Goal: Task Accomplishment & Management: Manage account settings

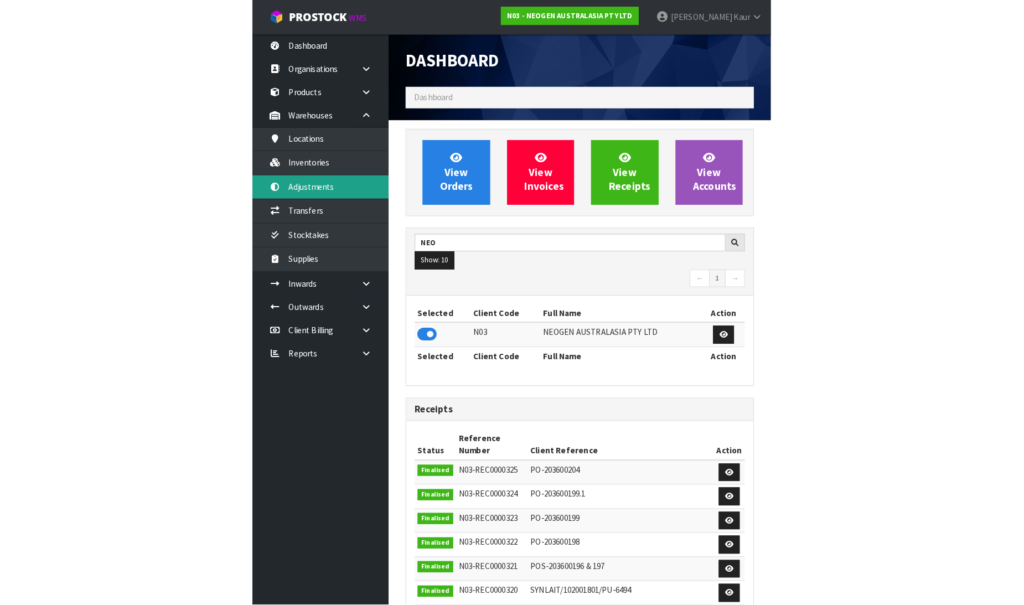
scroll to position [838, 437]
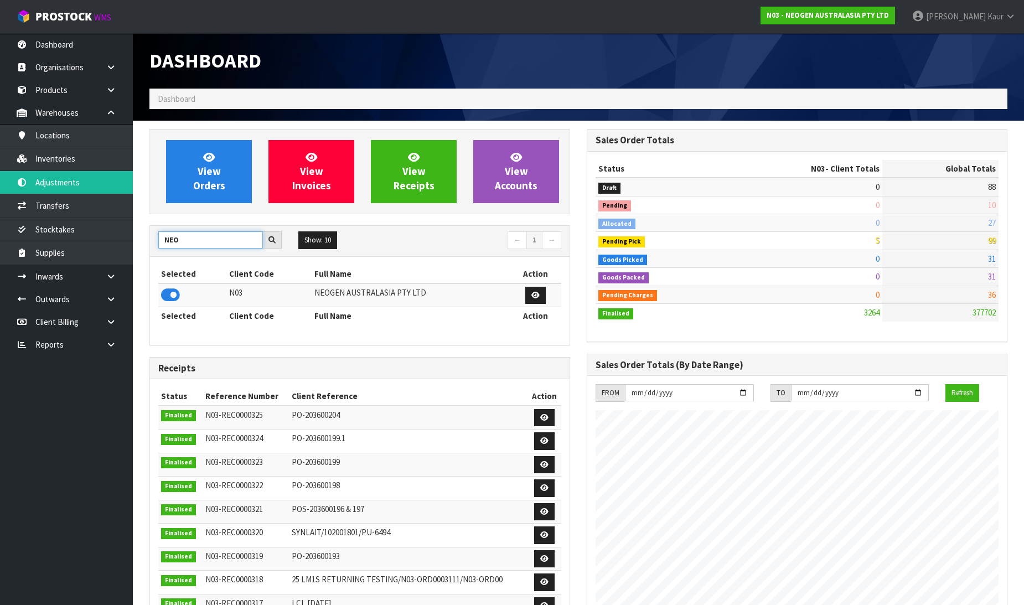
drag, startPoint x: 210, startPoint y: 243, endPoint x: 136, endPoint y: 250, distance: 75.0
click at [136, 250] on section "View Orders View Invoices View Receipts View Accounts NEO Show: 10 5 10 25 50 ←…" at bounding box center [578, 548] width 891 height 855
type input "VALEN"
click at [173, 297] on icon at bounding box center [170, 295] width 19 height 17
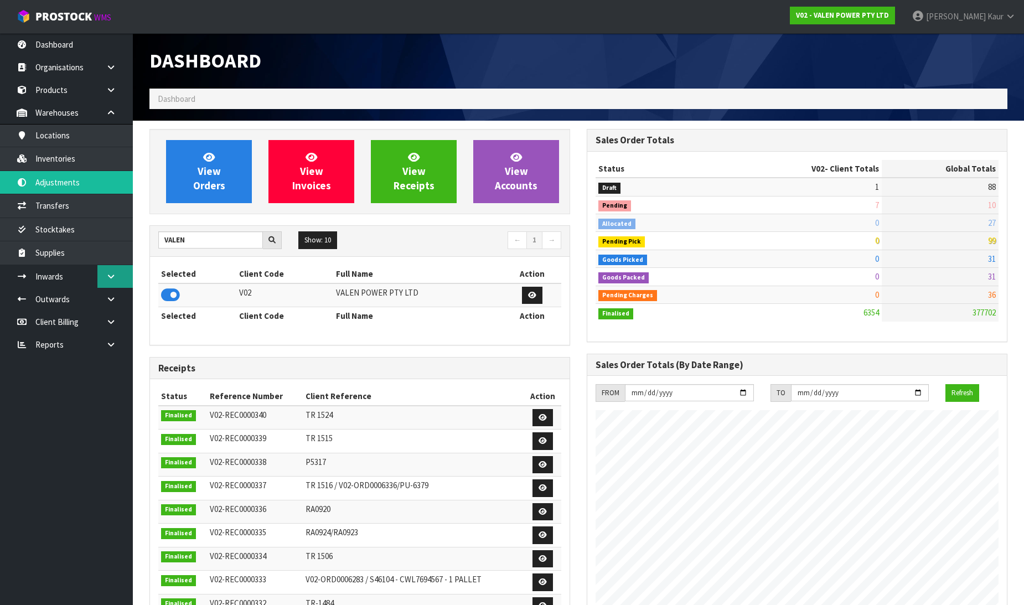
click at [119, 273] on link at bounding box center [114, 276] width 35 height 23
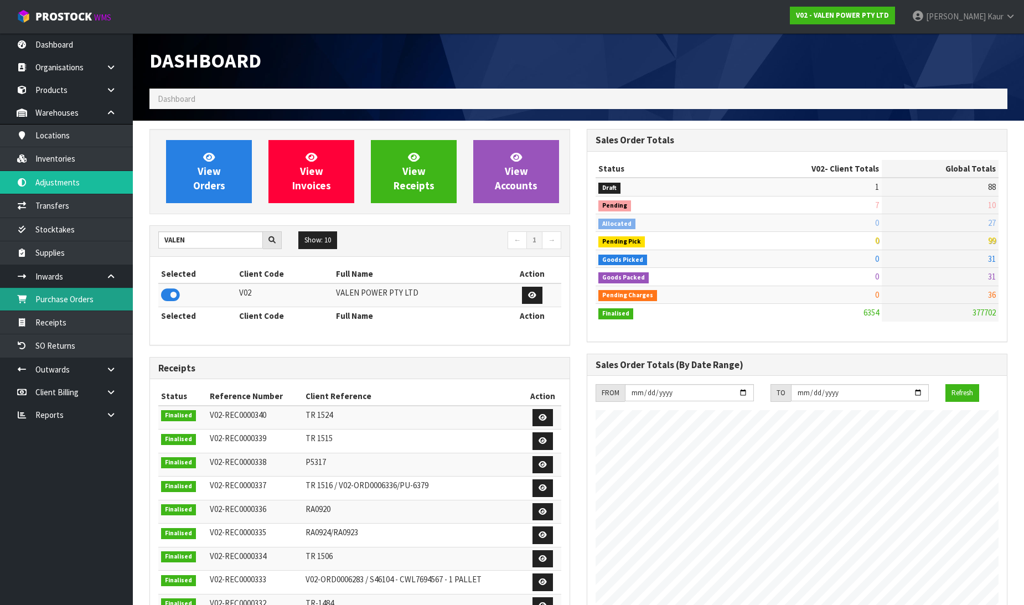
click at [102, 295] on link "Purchase Orders" at bounding box center [66, 299] width 133 height 23
click at [78, 301] on link "Purchase Orders" at bounding box center [66, 299] width 133 height 23
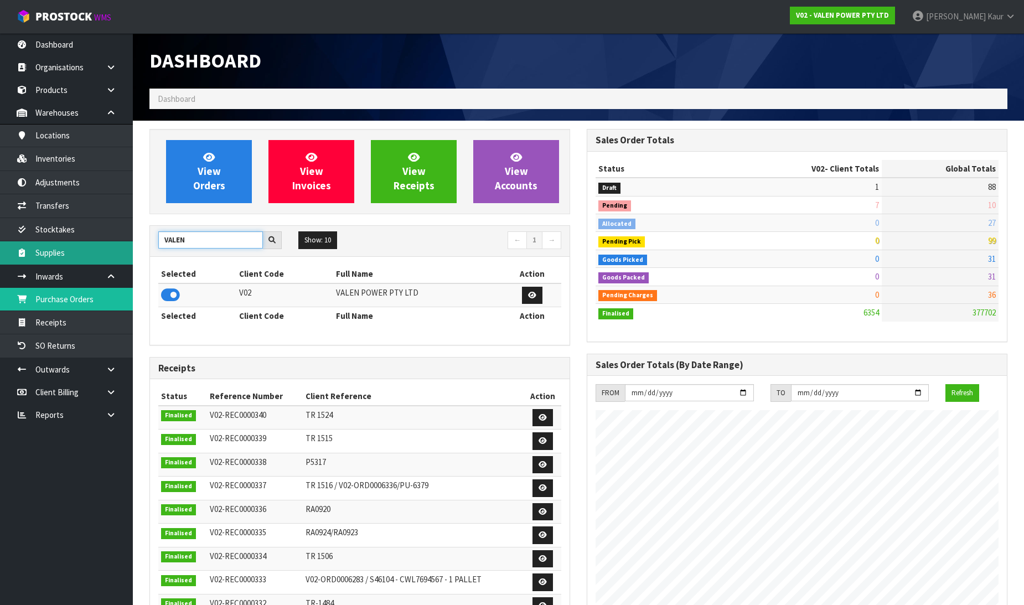
drag, startPoint x: 207, startPoint y: 246, endPoint x: 7, endPoint y: 255, distance: 199.9
click at [7, 255] on body "Toggle navigation ProStock WMS V02 - VALEN POWER PTY LTD [PERSON_NAME] Logout D…" at bounding box center [512, 302] width 1024 height 605
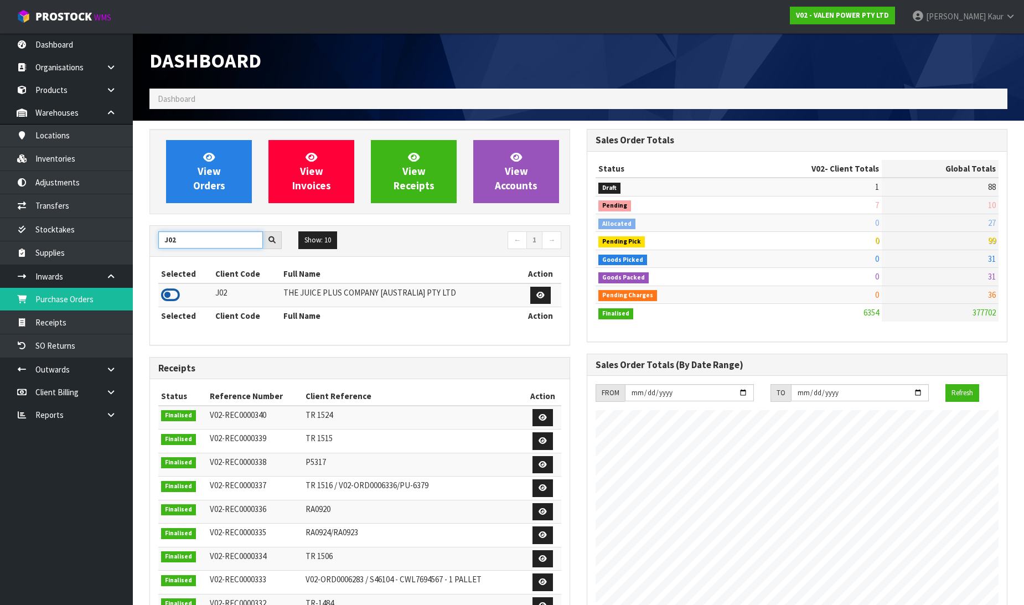
type input "J02"
click at [167, 289] on icon at bounding box center [170, 295] width 19 height 17
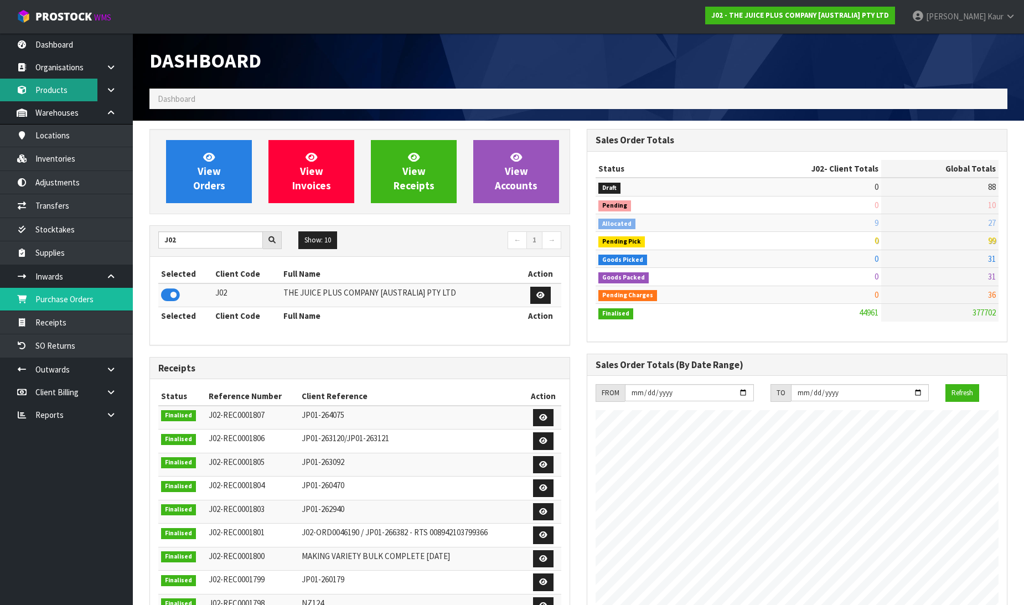
scroll to position [838, 437]
click at [98, 158] on link "Inventories" at bounding box center [66, 158] width 133 height 23
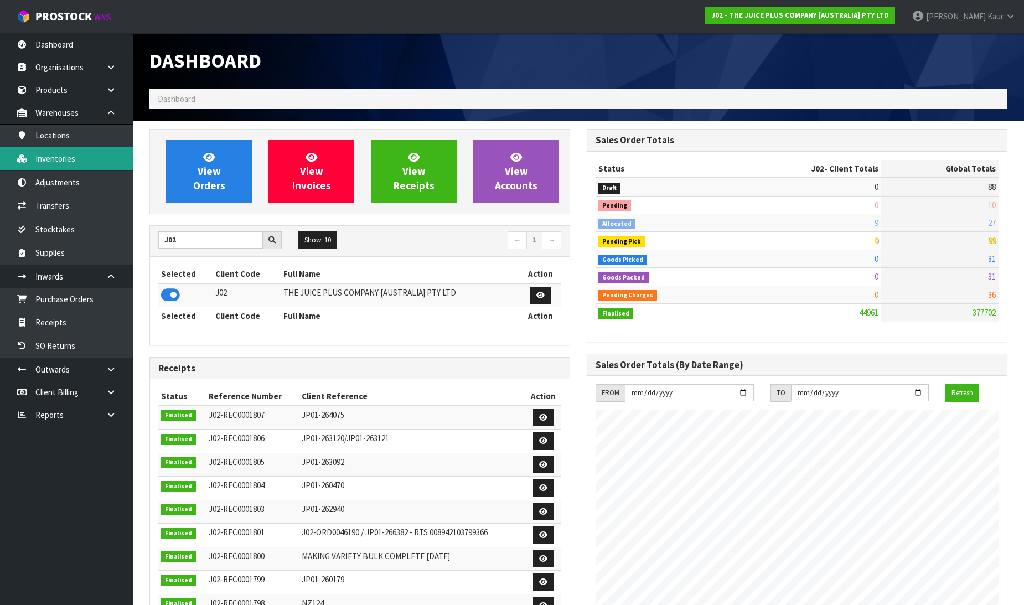
click at [61, 157] on link "Inventories" at bounding box center [66, 158] width 133 height 23
click at [61, 155] on link "Inventories" at bounding box center [66, 158] width 133 height 23
click at [166, 298] on icon at bounding box center [170, 295] width 19 height 17
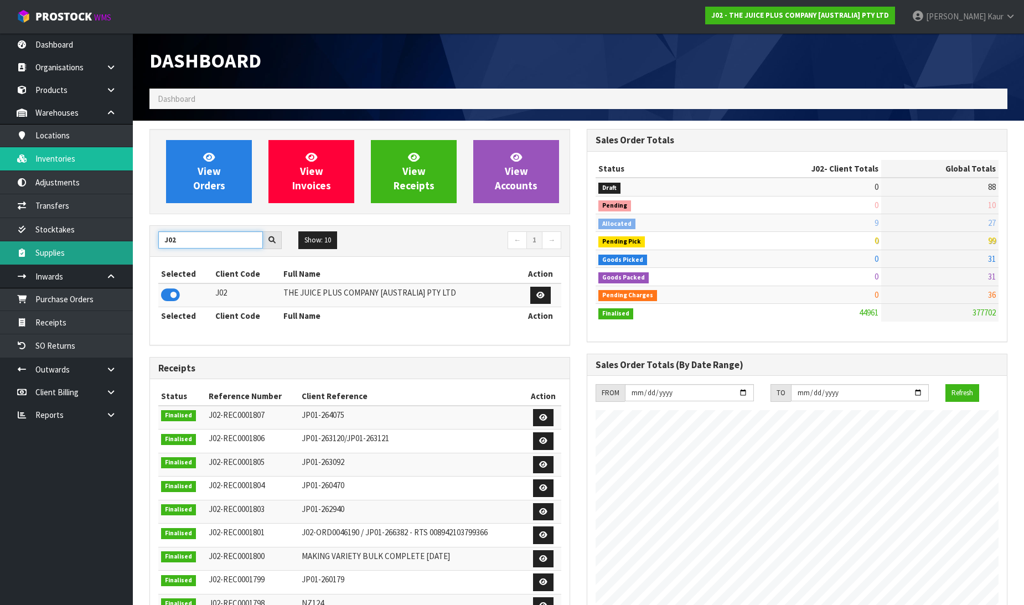
drag, startPoint x: 227, startPoint y: 238, endPoint x: 23, endPoint y: 243, distance: 203.7
click at [23, 243] on body "Toggle navigation ProStock WMS J02 - THE JUICE PLUS COMPANY [AUSTRALIA] PTY LTD…" at bounding box center [512, 302] width 1024 height 605
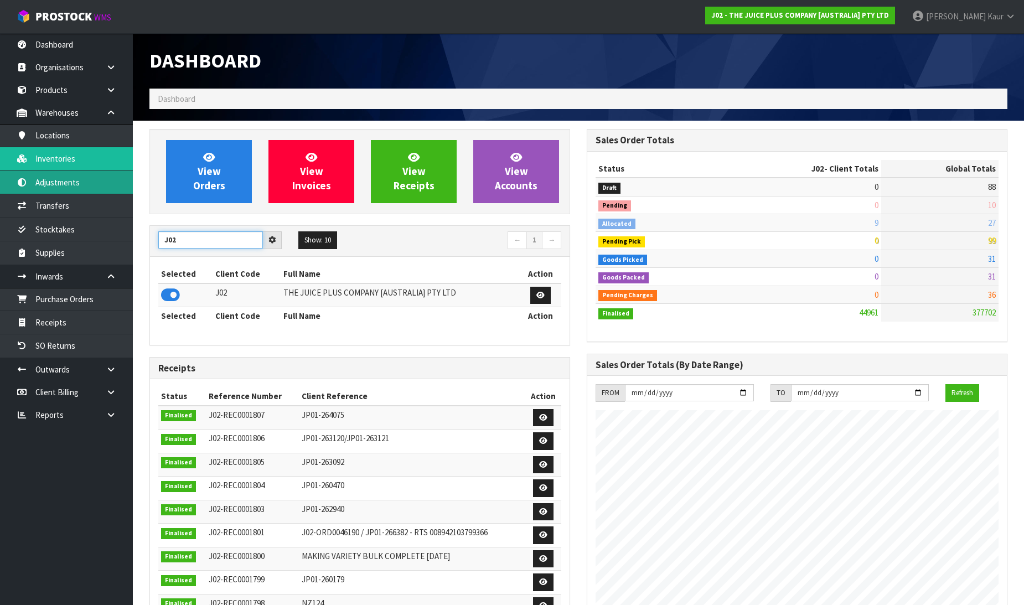
type input "J02"
click at [168, 284] on td at bounding box center [185, 295] width 54 height 24
click at [166, 293] on icon at bounding box center [170, 295] width 19 height 17
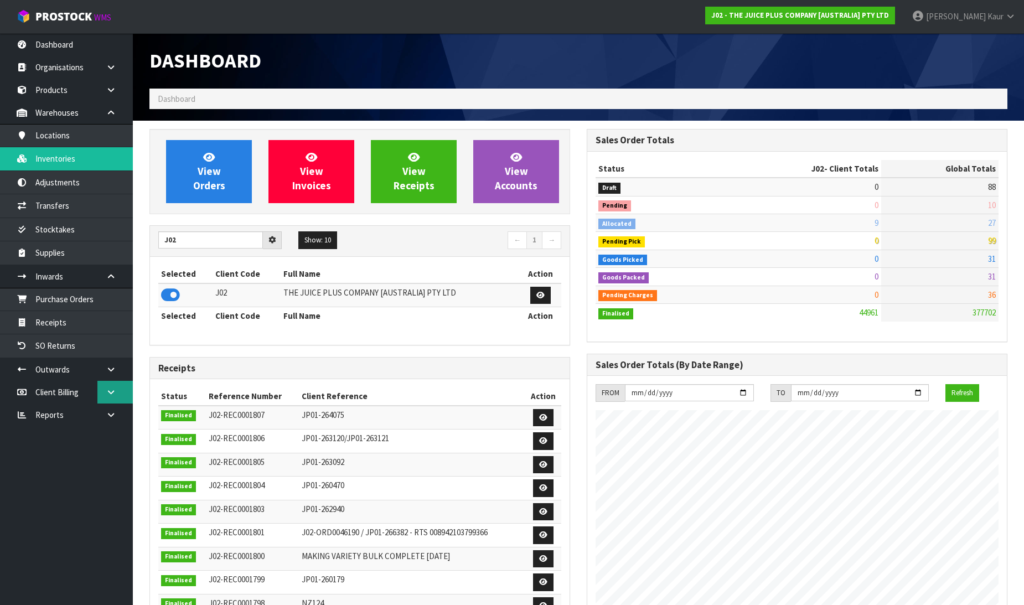
click at [98, 381] on link at bounding box center [114, 392] width 35 height 23
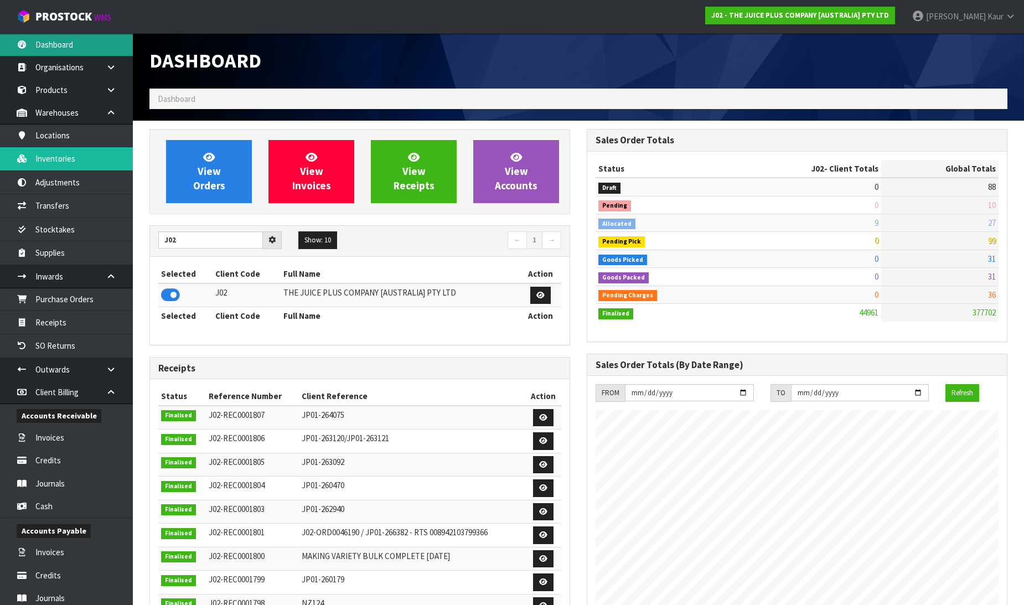
click at [81, 41] on link "Dashboard" at bounding box center [66, 44] width 133 height 23
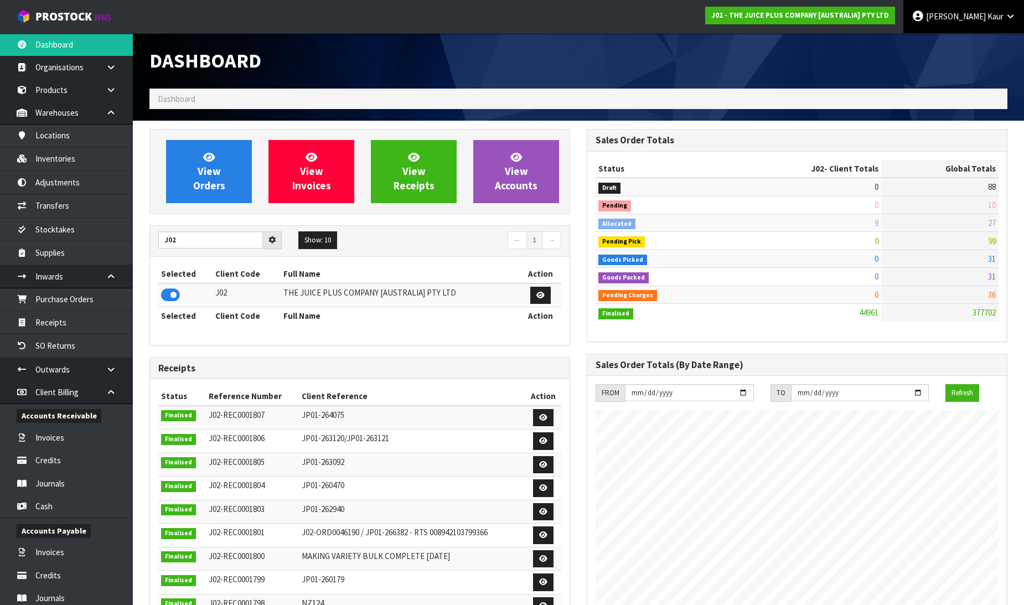
click at [998, 8] on link "[PERSON_NAME]" at bounding box center [963, 16] width 121 height 33
click at [969, 38] on link "Logout" at bounding box center [979, 44] width 87 height 15
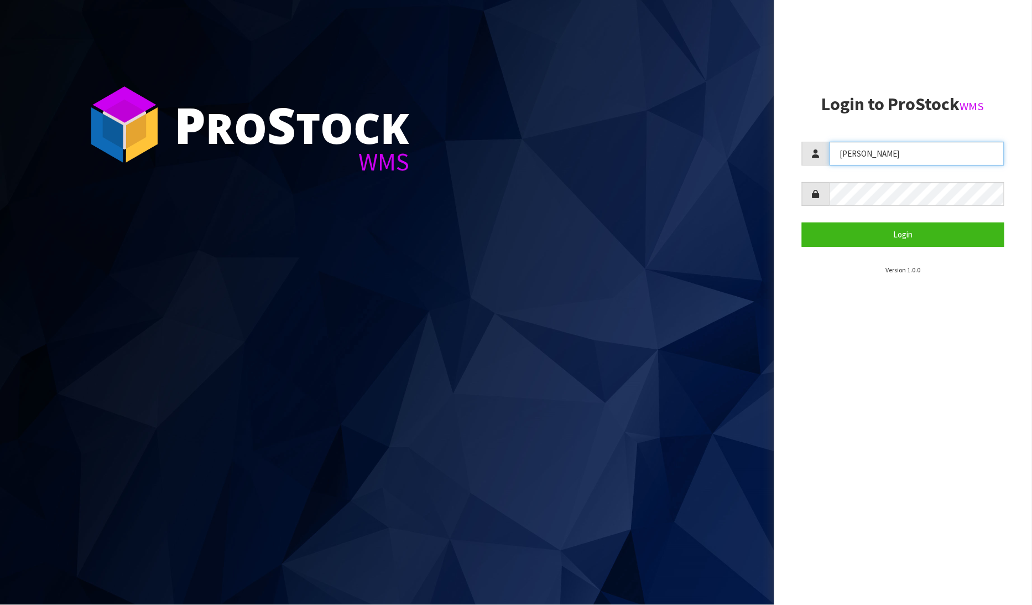
drag, startPoint x: 902, startPoint y: 148, endPoint x: 754, endPoint y: 163, distance: 148.5
click at [754, 163] on div "P ro S tock WMS Login to ProStock WMS Zackary Login Version 1.0.0" at bounding box center [516, 302] width 1032 height 605
type input "PRABHNEET"
click at [881, 240] on button "Login" at bounding box center [903, 234] width 203 height 24
